Goal: Information Seeking & Learning: Learn about a topic

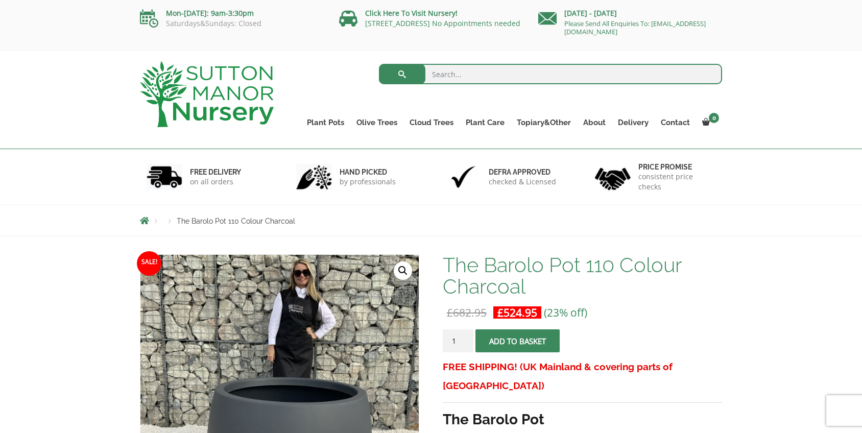
click at [467, 66] on input "search" at bounding box center [551, 74] width 344 height 20
type input "v"
type input "the venice"
click at [402, 74] on button "submit" at bounding box center [402, 74] width 46 height 20
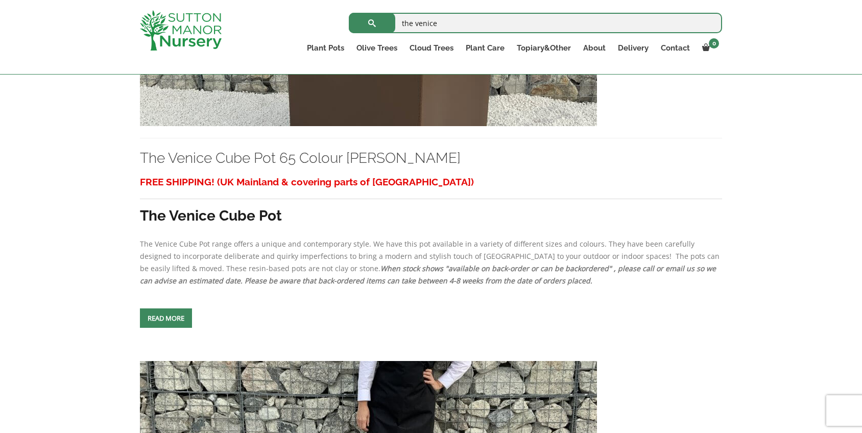
scroll to position [3116, 0]
click at [277, 167] on link "The Venice Cube Pot 65 Colour [PERSON_NAME]" at bounding box center [300, 158] width 321 height 17
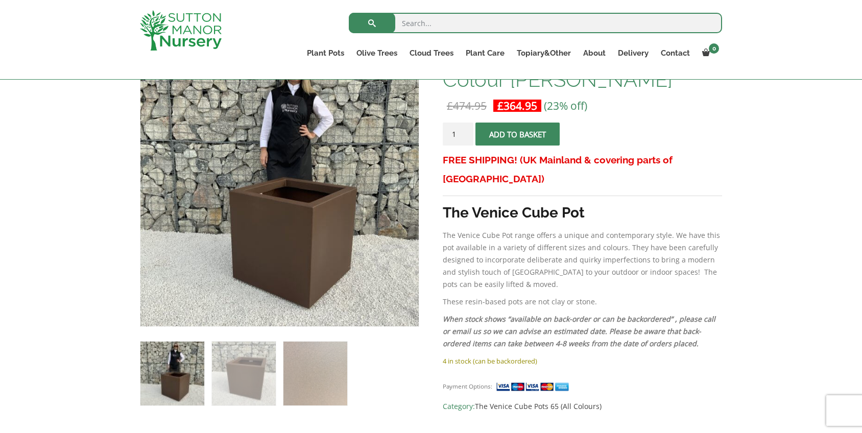
scroll to position [189, 0]
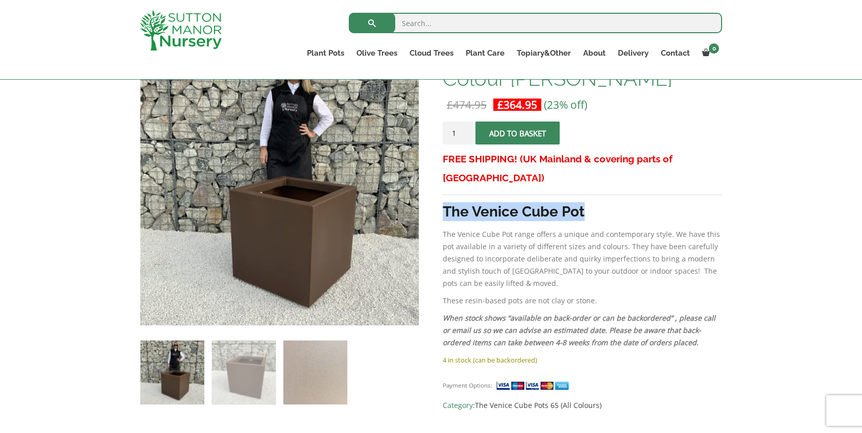
drag, startPoint x: 596, startPoint y: 191, endPoint x: 445, endPoint y: 196, distance: 151.2
click at [445, 202] on h3 "The Venice Cube Pot" at bounding box center [582, 211] width 279 height 19
